Goal: Check status: Check status

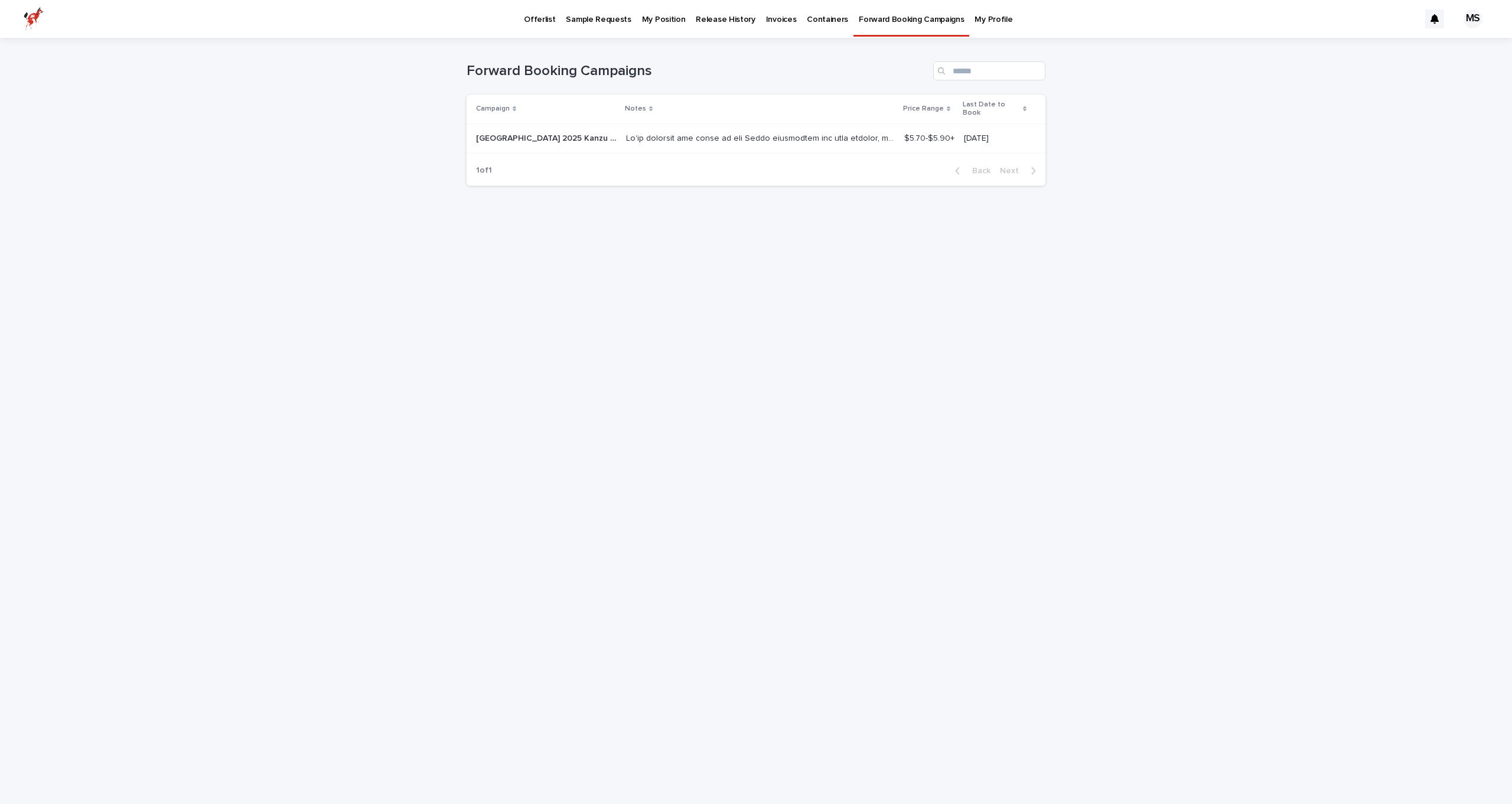
click at [626, 131] on p at bounding box center [762, 138] width 271 height 12
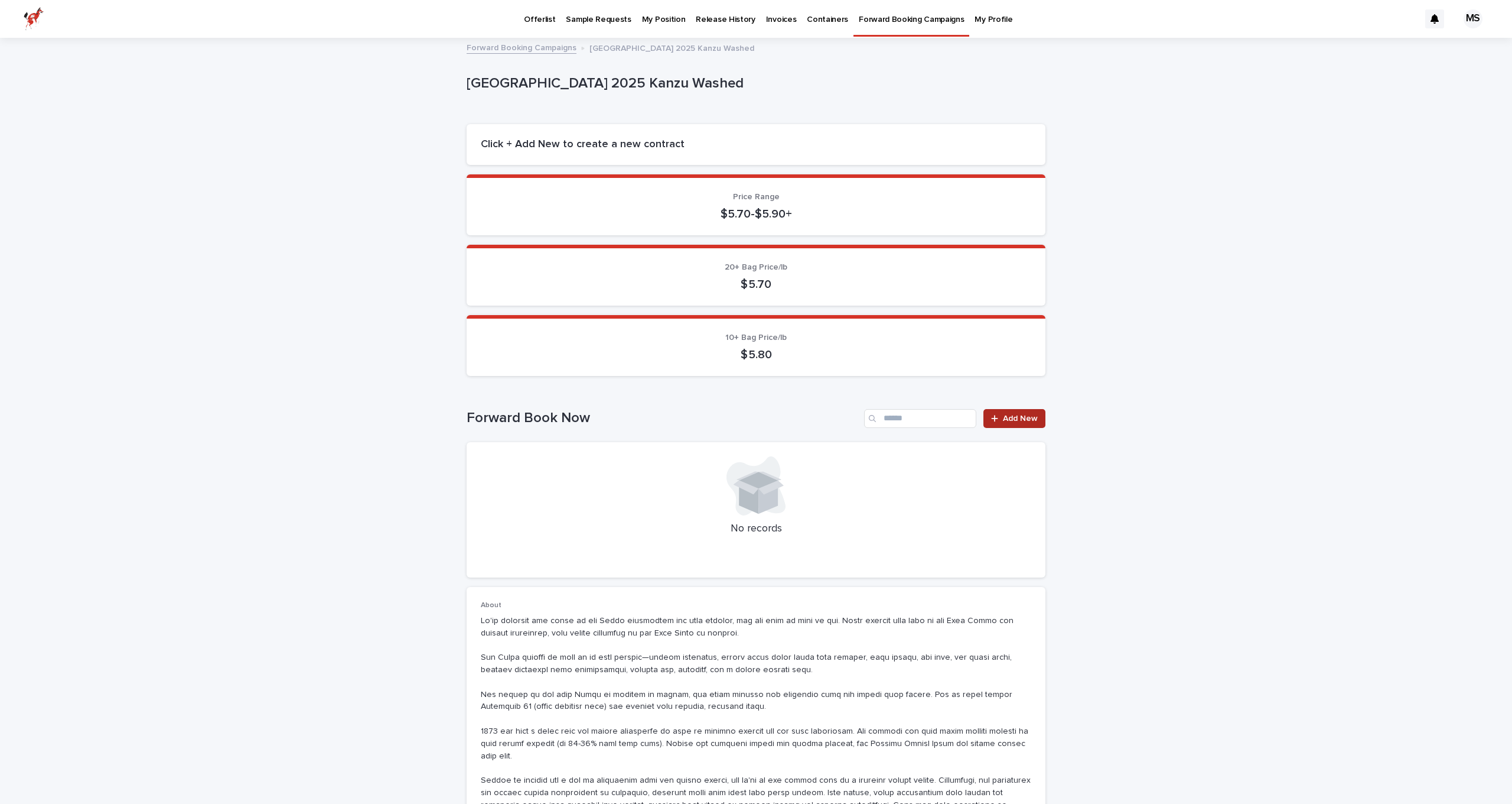
click at [996, 414] on icon at bounding box center [995, 418] width 7 height 8
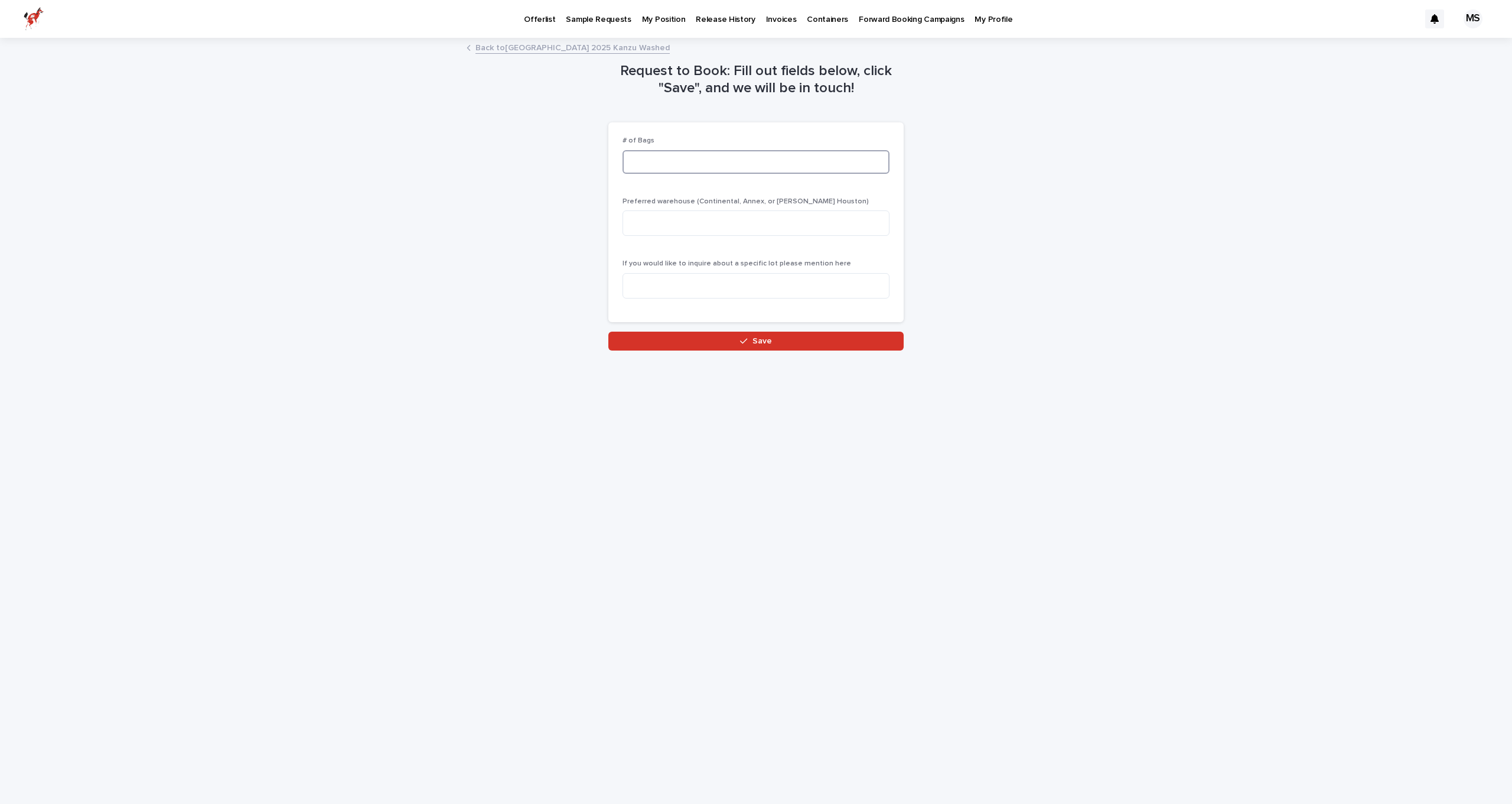
click at [654, 151] on input at bounding box center [756, 161] width 267 height 24
click at [552, 160] on div "Request to Book: Fill out fields below, click "Save", and we will be in touch! …" at bounding box center [756, 194] width 579 height 311
click at [919, 11] on p "Forward Booking Campaigns" at bounding box center [911, 12] width 105 height 25
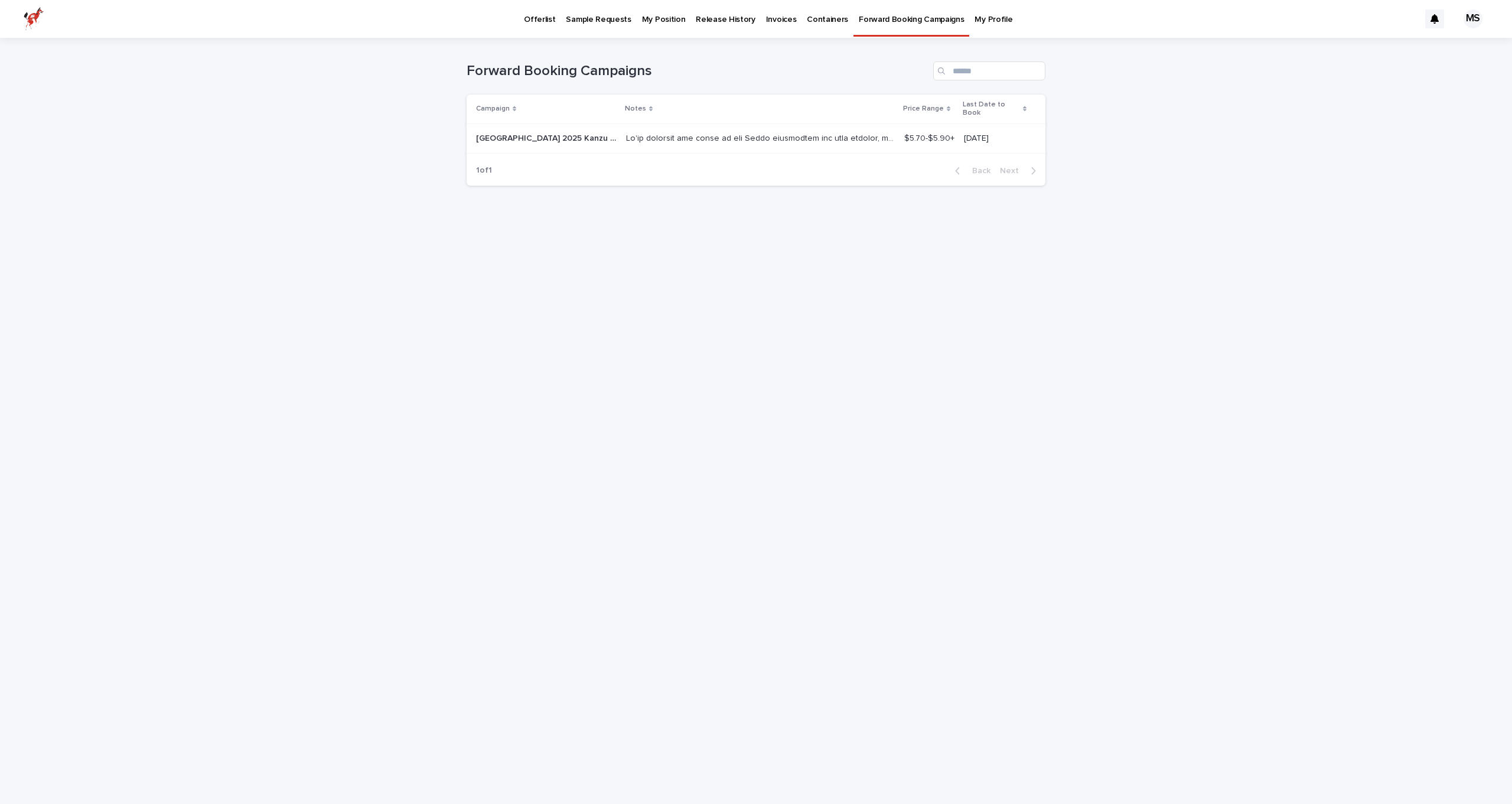
click at [705, 132] on p at bounding box center [762, 138] width 271 height 12
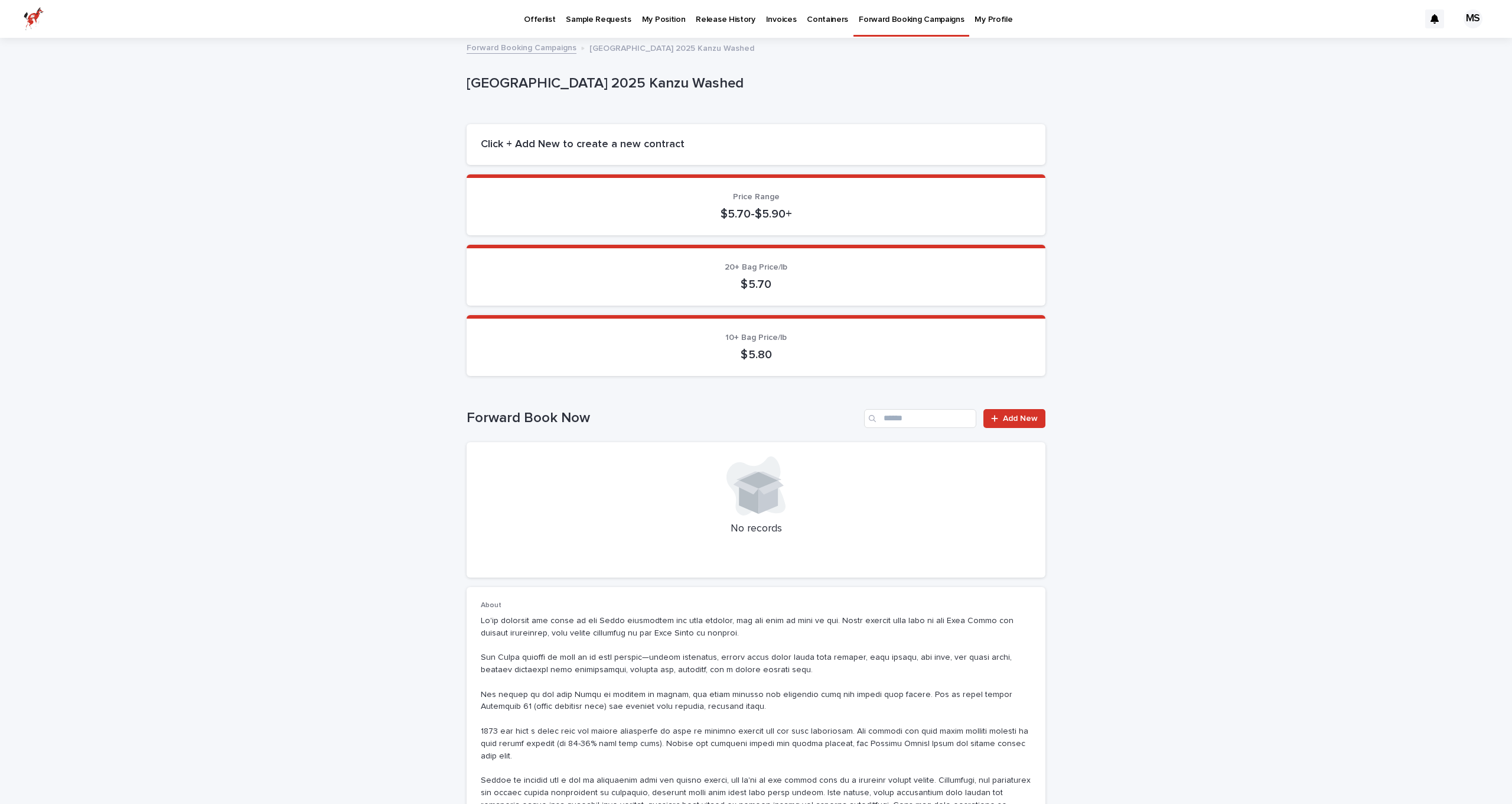
click at [549, 49] on link "Forward Booking Campaigns" at bounding box center [522, 47] width 110 height 13
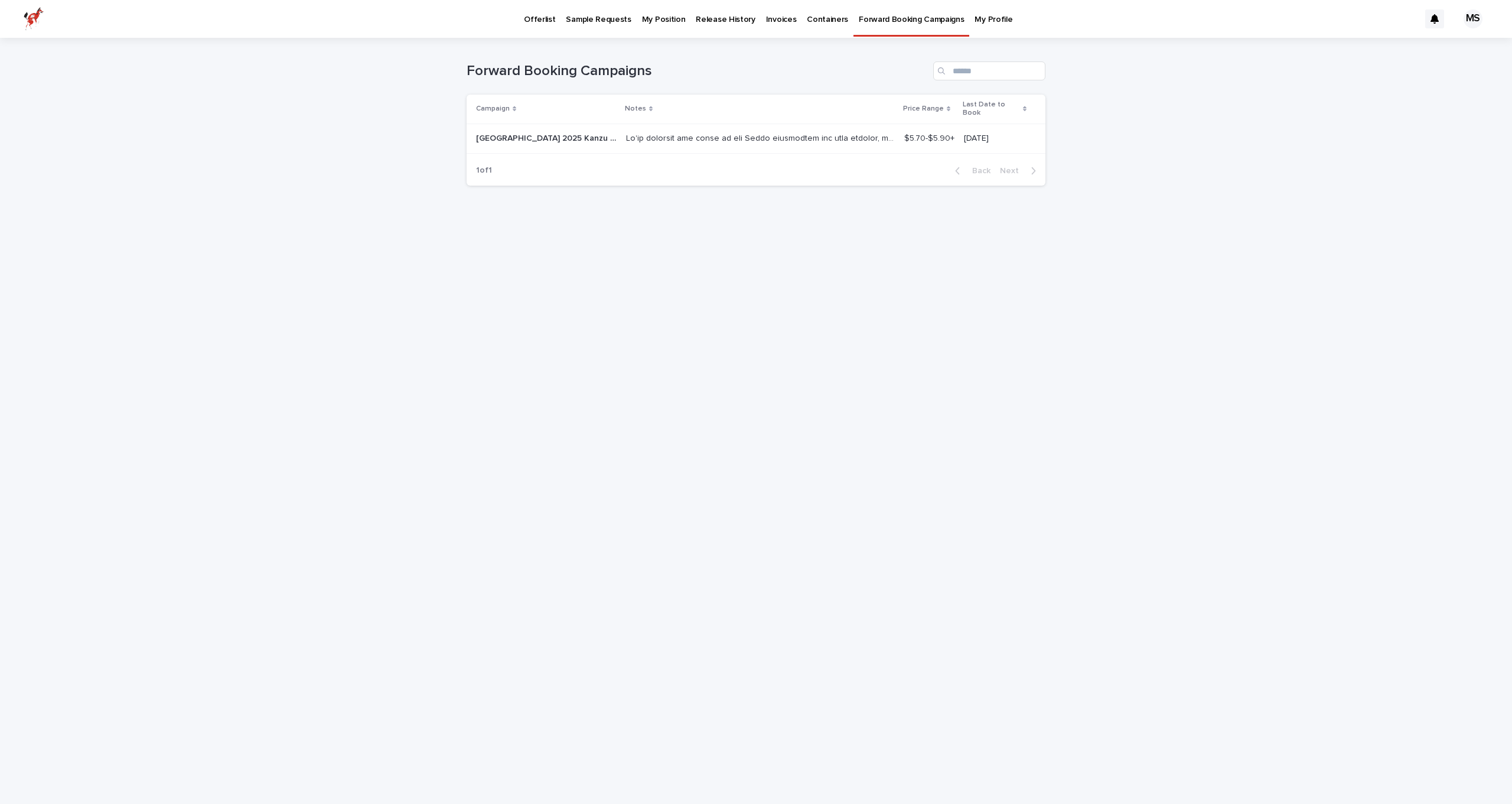
click at [823, 20] on p "Containers" at bounding box center [827, 12] width 41 height 25
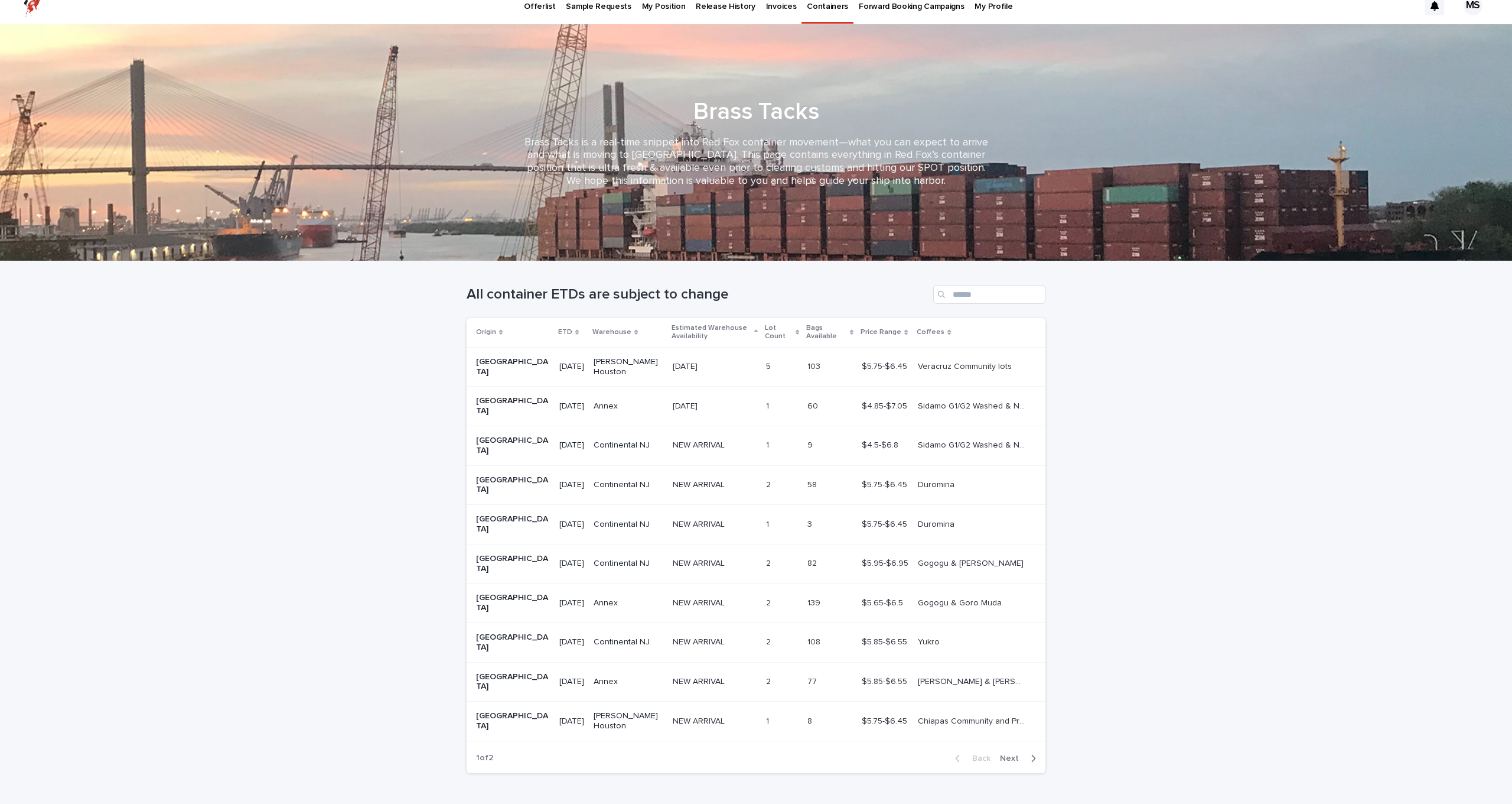
scroll to position [12, 0]
click at [1012, 755] on span "Next" at bounding box center [1012, 758] width 26 height 8
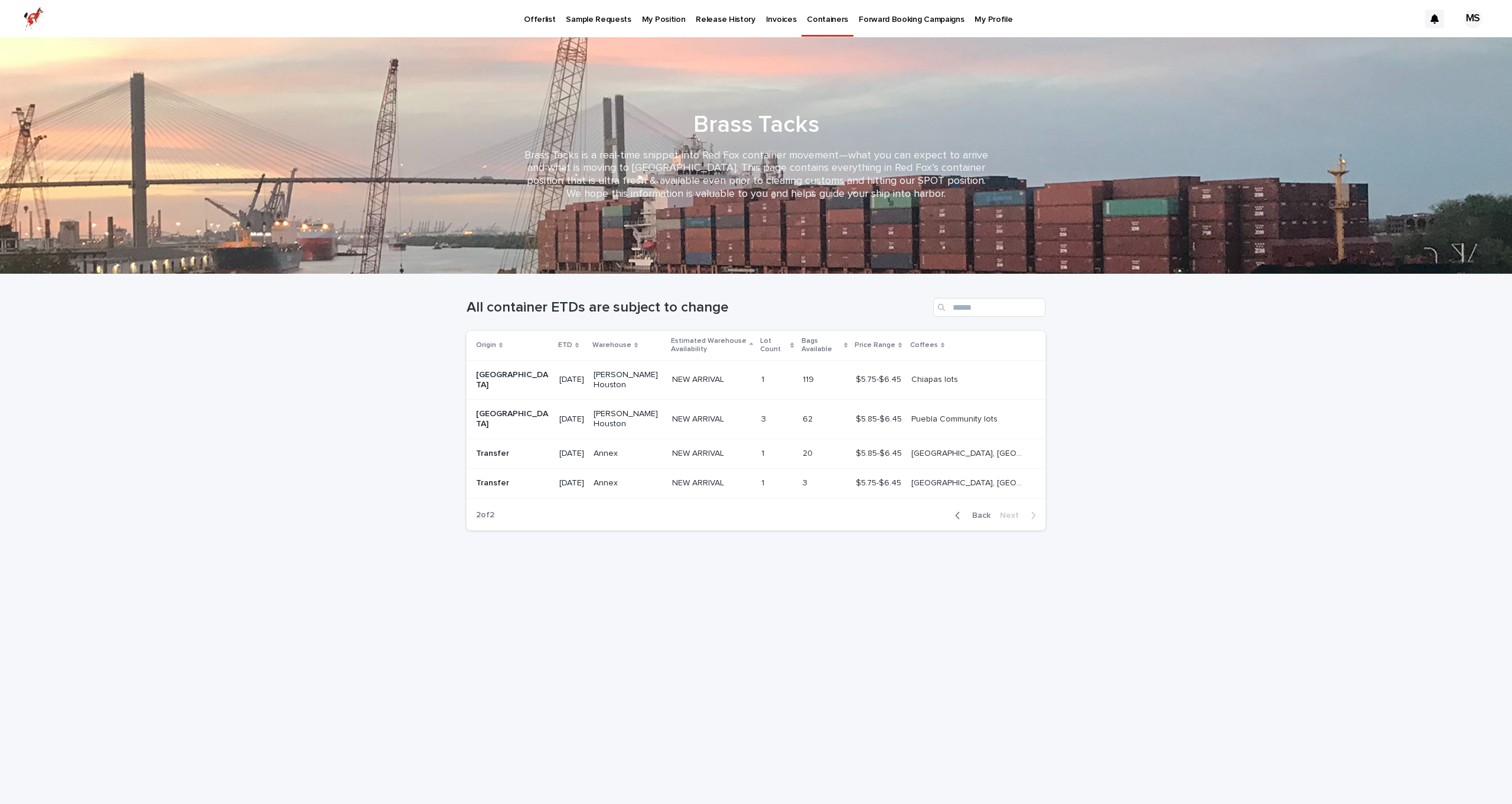
click at [1091, 390] on div "Loading... Saving… Loading... Saving… All container ETDs are subject to change …" at bounding box center [756, 539] width 1512 height 530
click at [958, 511] on icon "button" at bounding box center [958, 515] width 4 height 7
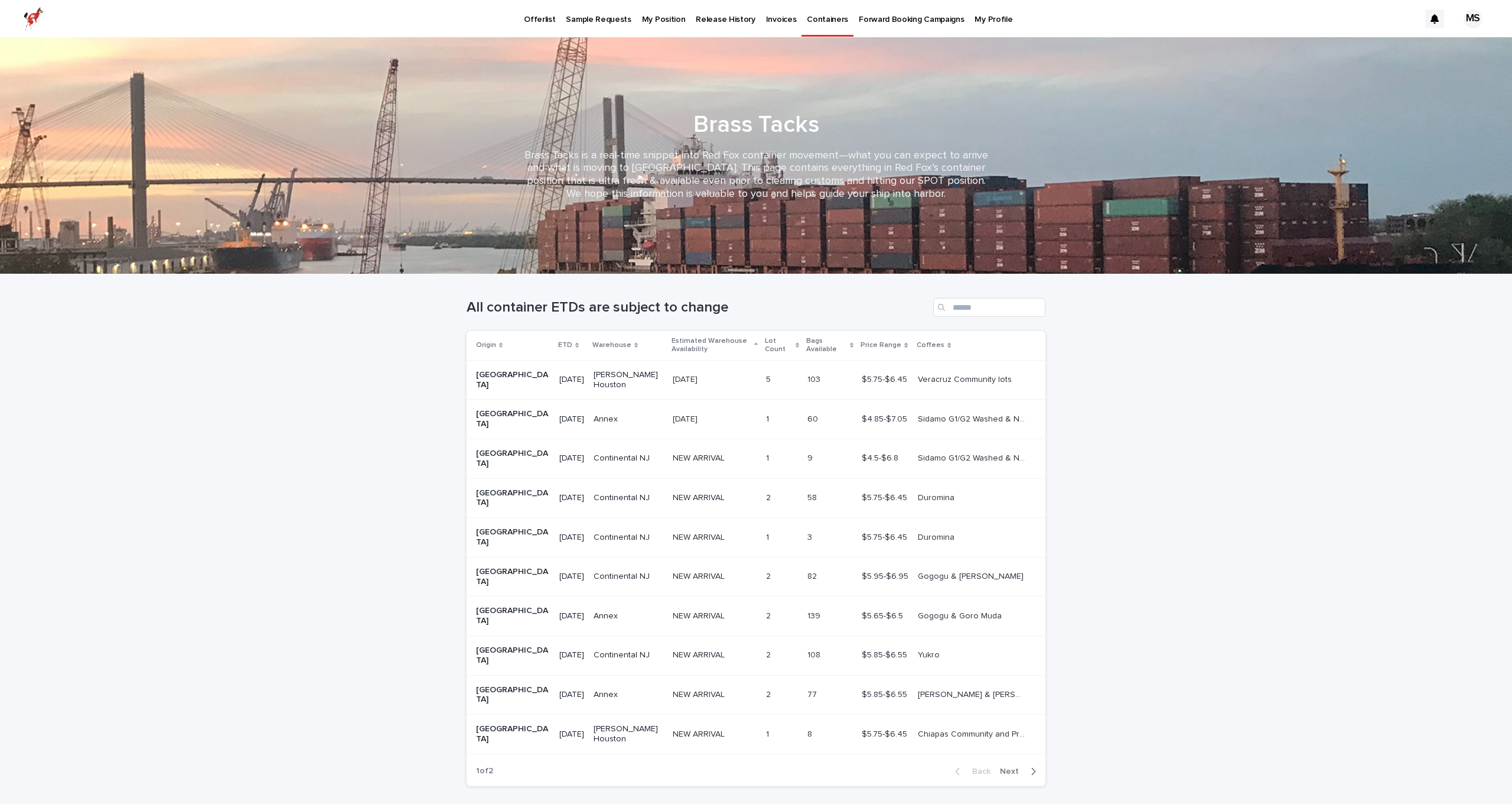
click at [946, 650] on p at bounding box center [972, 654] width 108 height 10
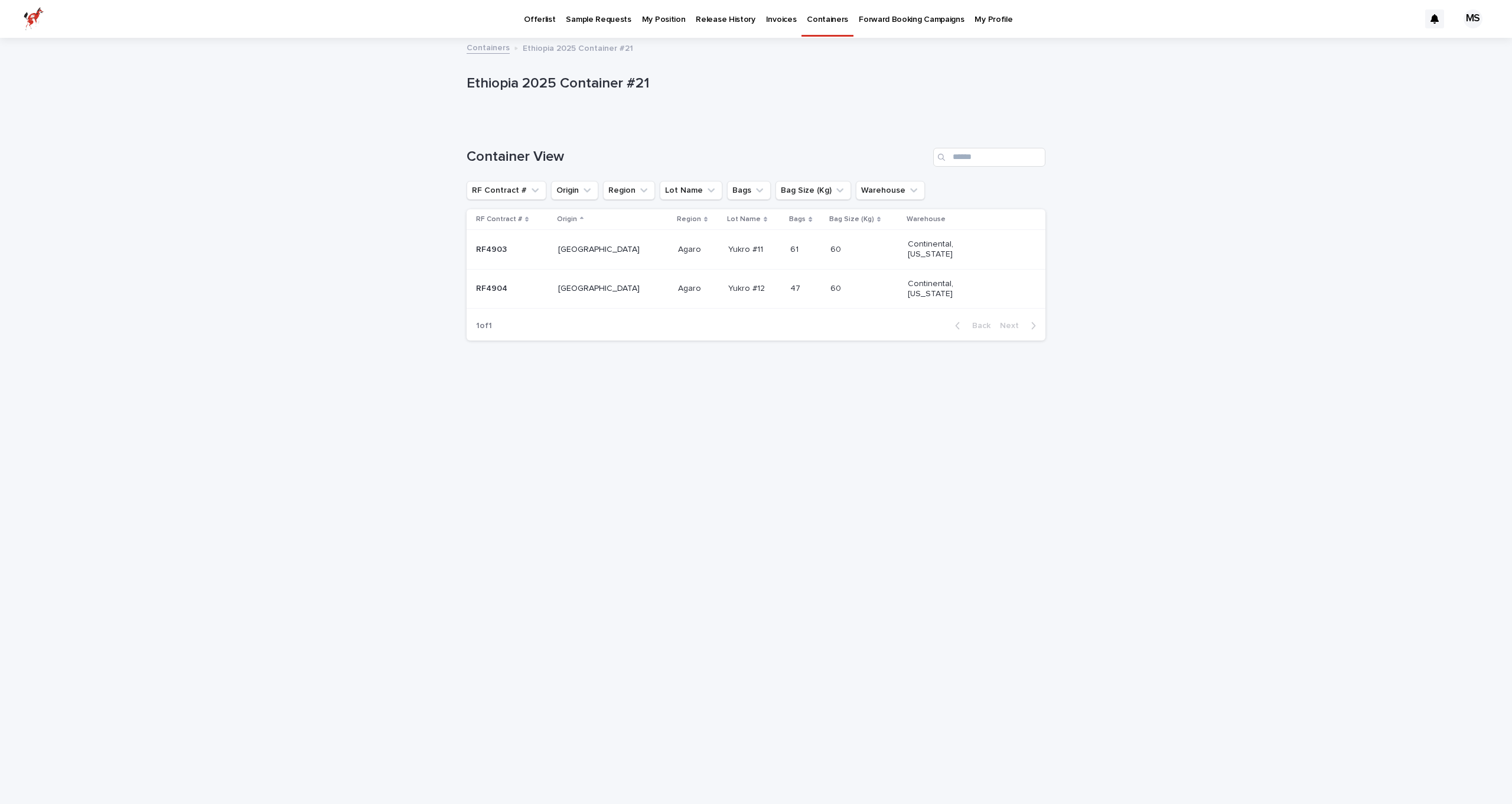
click at [673, 298] on td "[PERSON_NAME]" at bounding box center [698, 288] width 50 height 40
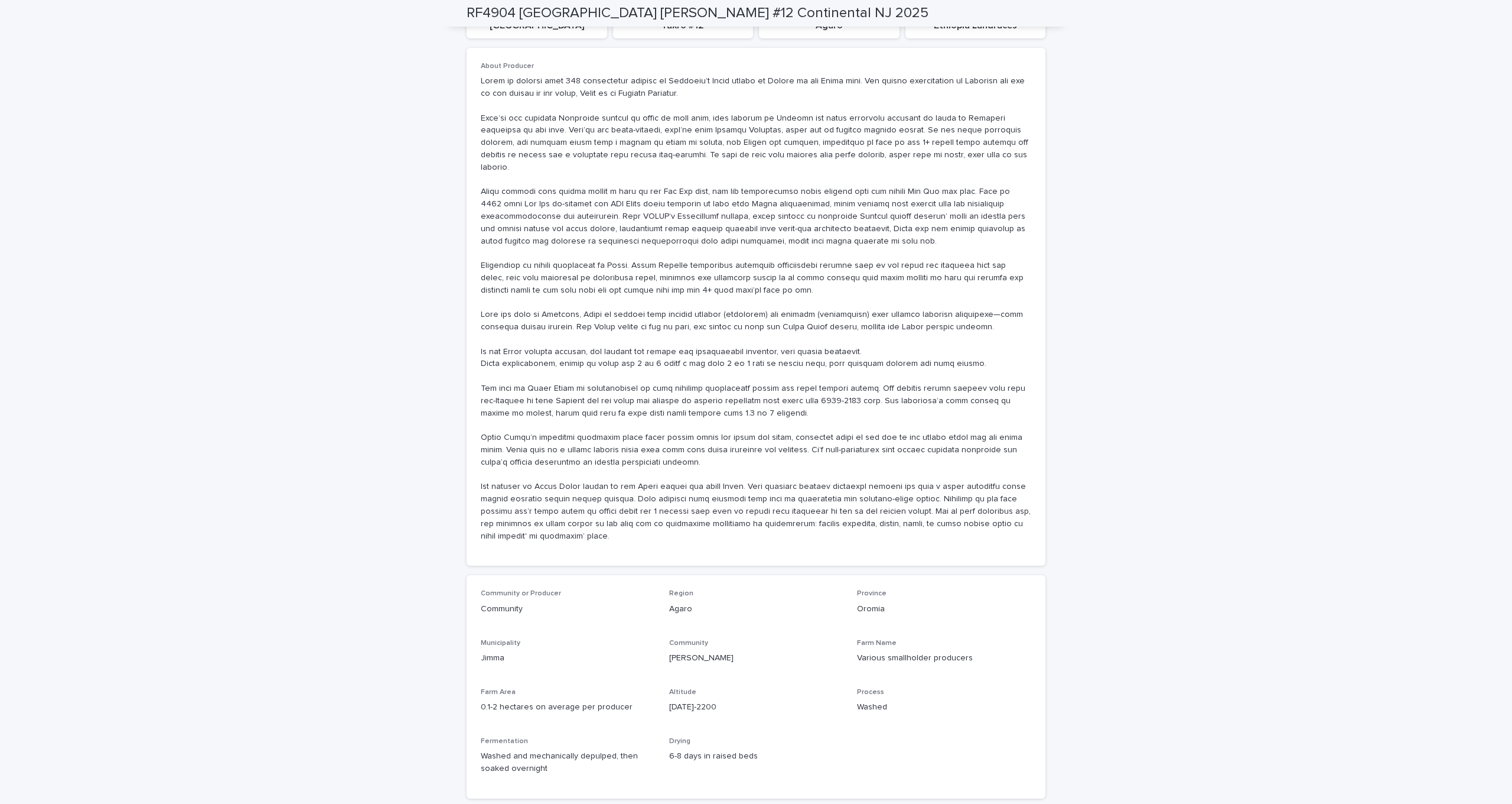
scroll to position [851, 0]
